Goal: Transaction & Acquisition: Purchase product/service

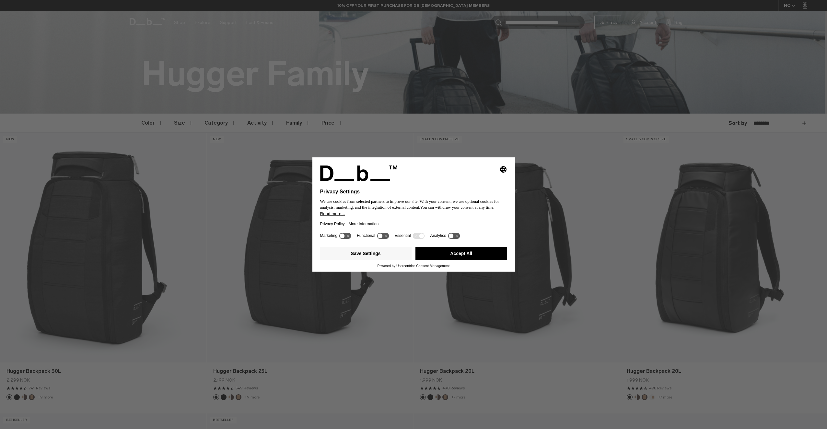
click at [453, 254] on button "Accept All" at bounding box center [462, 253] width 92 height 13
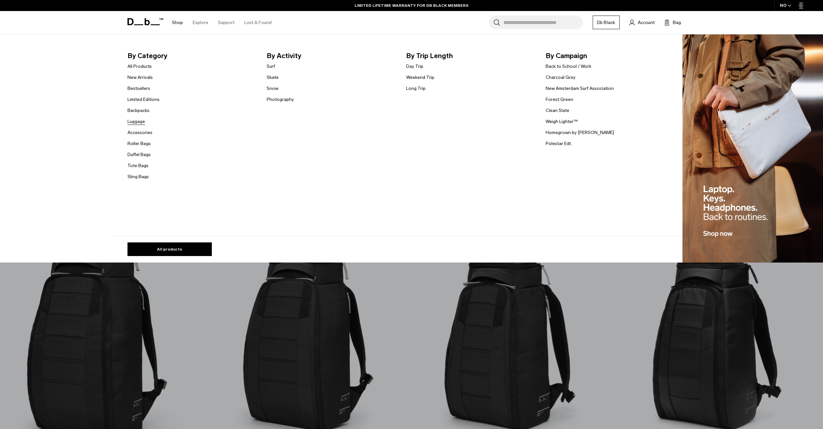
click at [145, 123] on link "Luggage" at bounding box center [136, 121] width 18 height 7
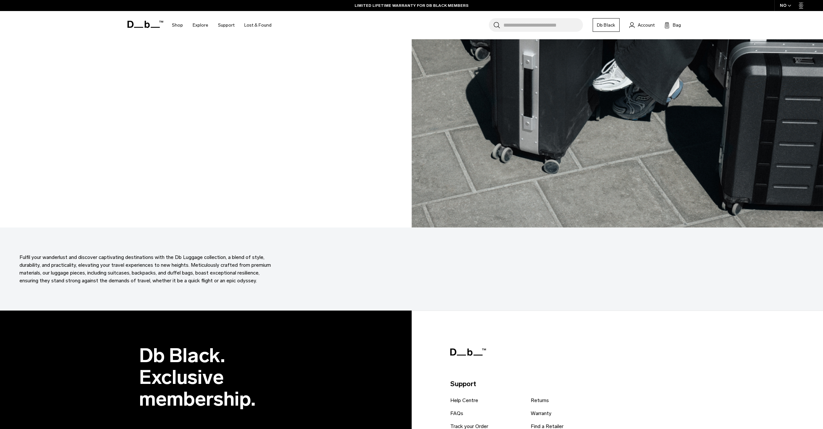
scroll to position [3599, 0]
